Goal: Information Seeking & Learning: Find specific fact

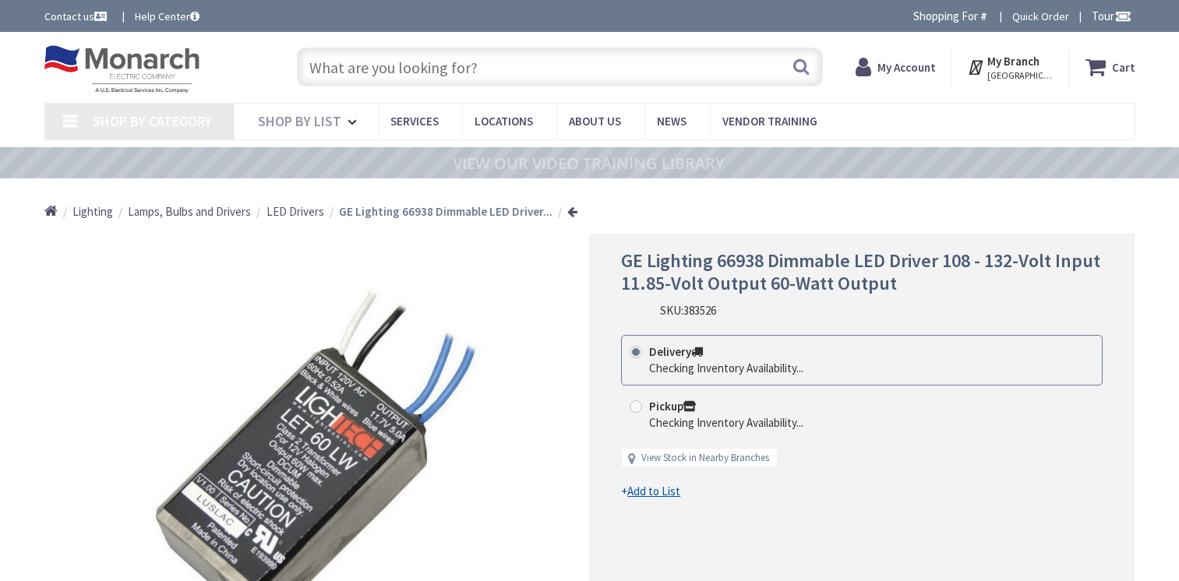
drag, startPoint x: 0, startPoint y: 0, endPoint x: 359, endPoint y: 66, distance: 364.6
click at [359, 66] on input "text" at bounding box center [560, 67] width 526 height 39
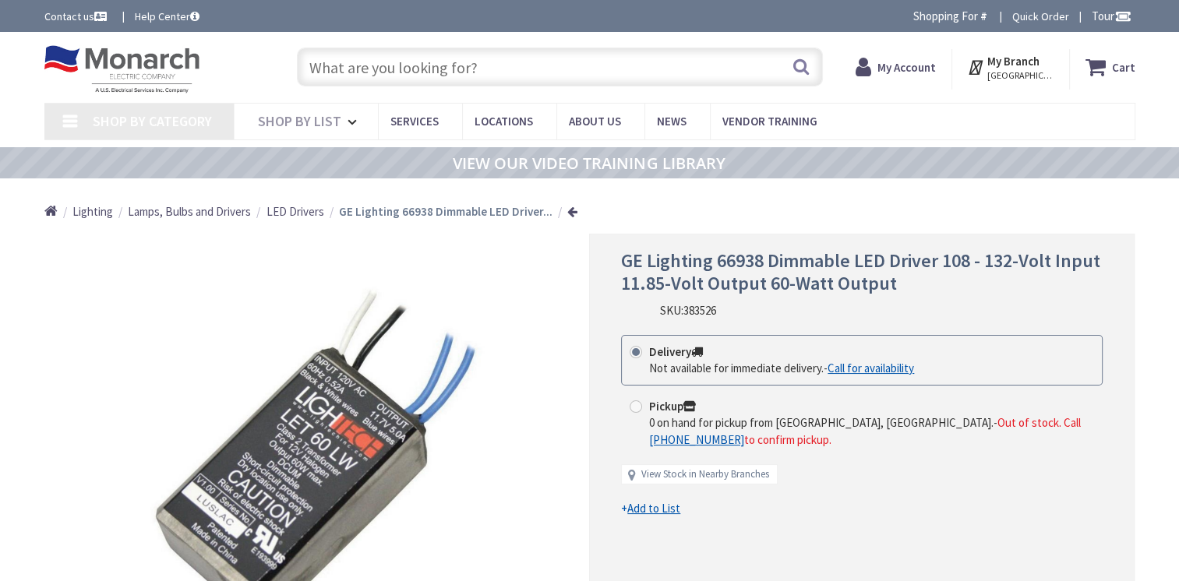
type input "[GEOGRAPHIC_DATA], [GEOGRAPHIC_DATA]"
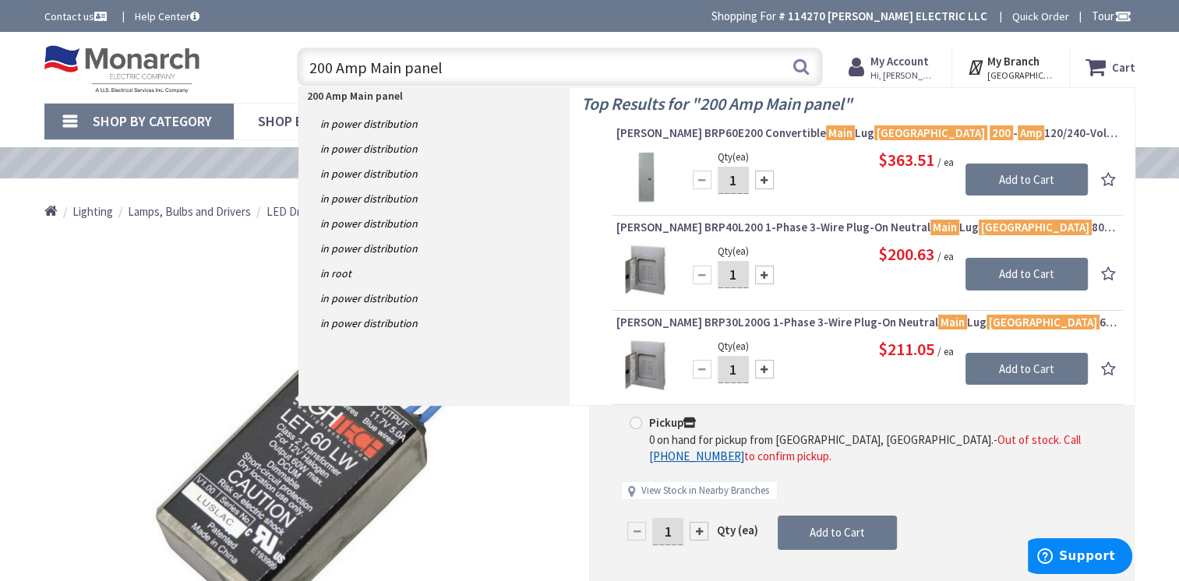
click at [405, 67] on input "200 Amp Main panel" at bounding box center [560, 67] width 526 height 39
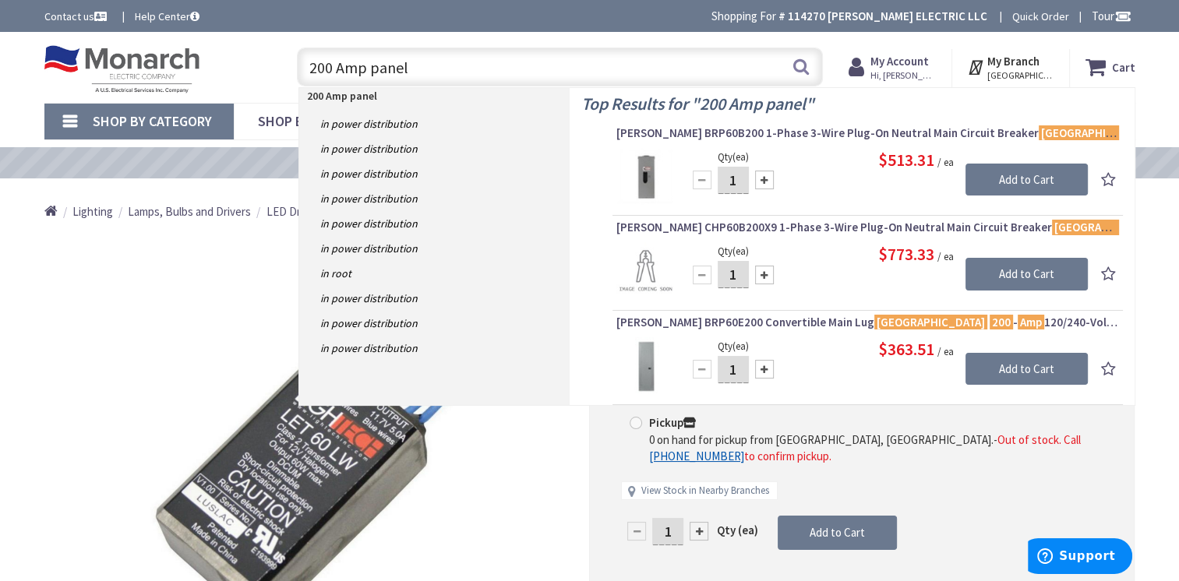
click at [449, 71] on input "200 Amp panel" at bounding box center [560, 67] width 526 height 39
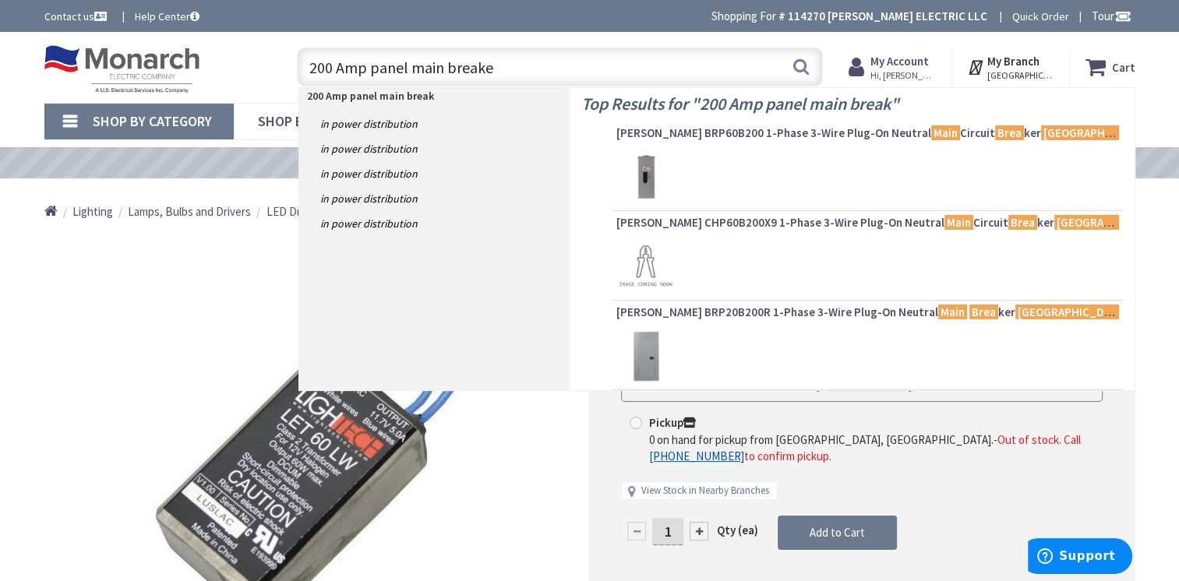
type input "200 Amp panel main breaker"
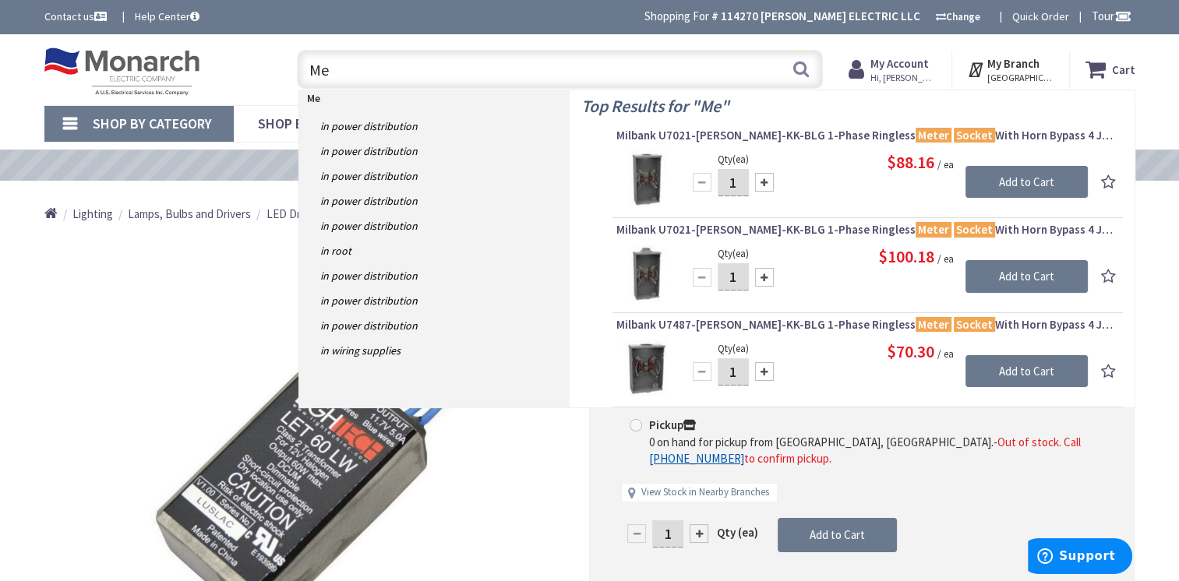
type input "M"
